Goal: Find specific page/section: Find specific page/section

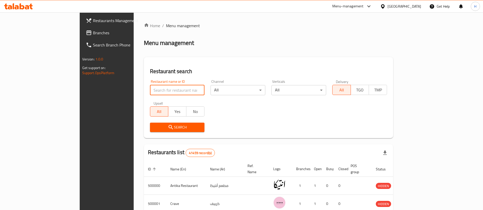
click at [163, 89] on input "search" at bounding box center [177, 90] width 55 height 10
click button "Search" at bounding box center [177, 127] width 55 height 9
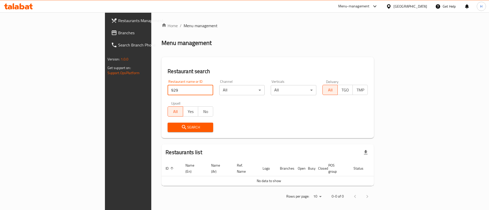
click at [167, 84] on div "Restaurant name or ID 929 Restaurant name or ID" at bounding box center [190, 88] width 46 height 16
click at [167, 89] on input "929" at bounding box center [190, 90] width 46 height 10
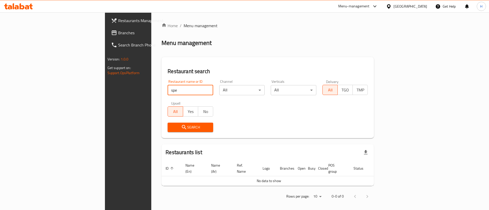
type input "spe"
click at [107, 25] on link "Restaurants Management" at bounding box center [147, 21] width 80 height 12
